Goal: Navigation & Orientation: Find specific page/section

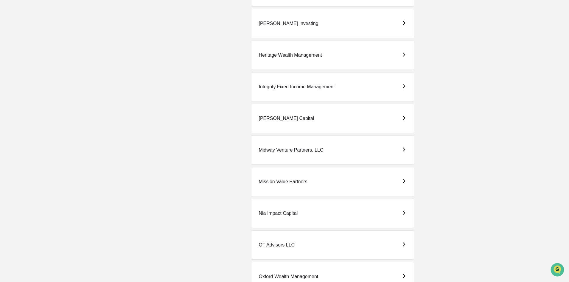
scroll to position [286, 0]
click at [332, 122] on div "[PERSON_NAME] Capital" at bounding box center [332, 119] width 163 height 29
